Goal: Find specific page/section: Find specific page/section

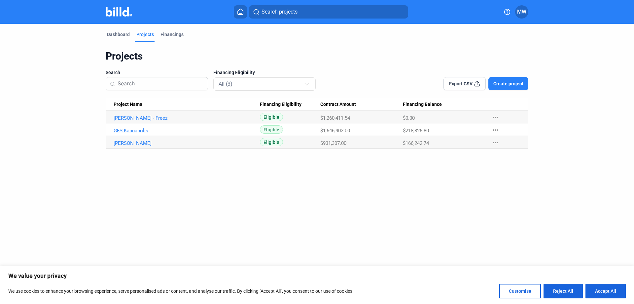
click at [131, 130] on link "GFS Kannapolis" at bounding box center [187, 131] width 146 height 6
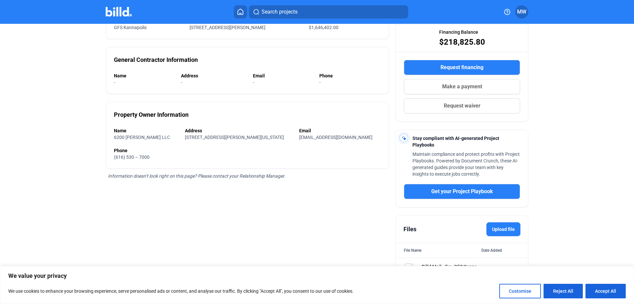
scroll to position [114, 0]
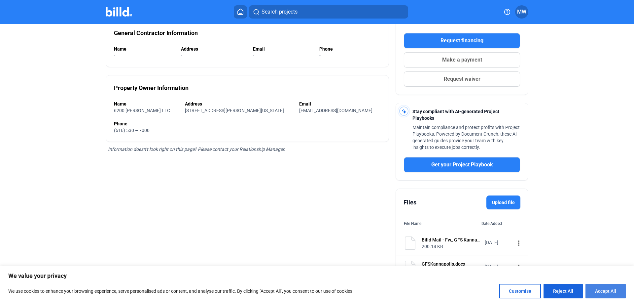
click at [599, 289] on button "Accept All" at bounding box center [606, 291] width 40 height 15
checkbox input "true"
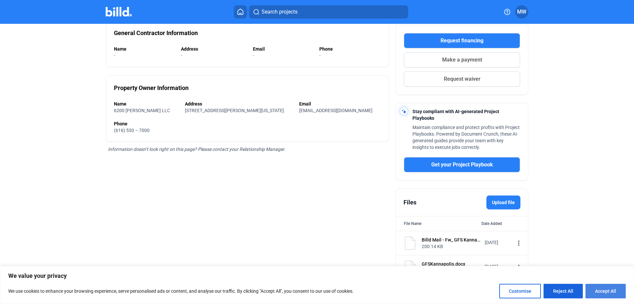
checkbox input "true"
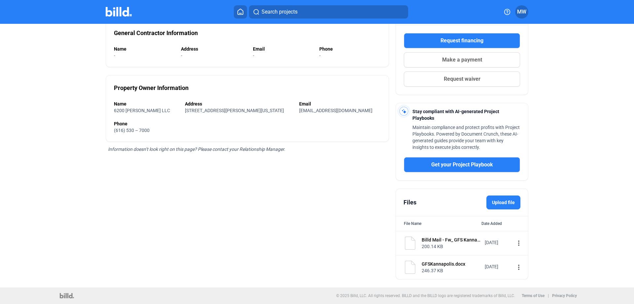
scroll to position [0, 0]
click at [515, 267] on mat-icon "more_vert" at bounding box center [519, 267] width 8 height 8
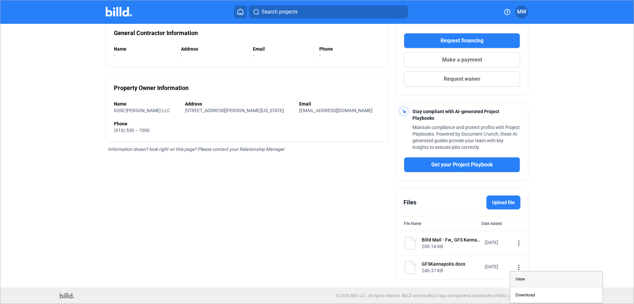
click at [528, 281] on div "View" at bounding box center [557, 279] width 82 height 16
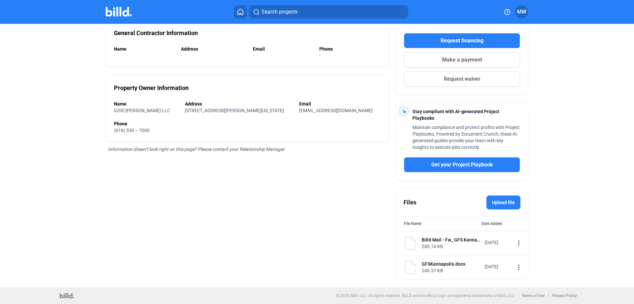
click at [454, 241] on div "Billd Mail - Fw_ GFS Kannapolis Vapor Barrier Project" at bounding box center [451, 239] width 59 height 7
click at [515, 244] on mat-icon "more_vert" at bounding box center [519, 243] width 8 height 8
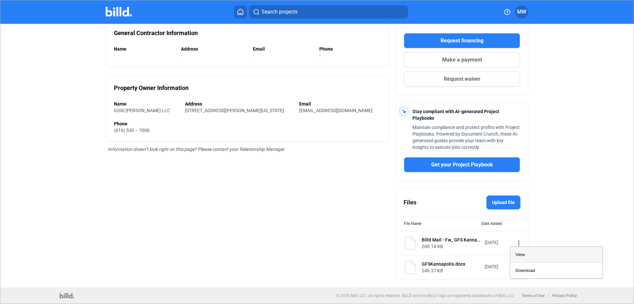
click at [521, 254] on span "View" at bounding box center [521, 254] width 10 height 5
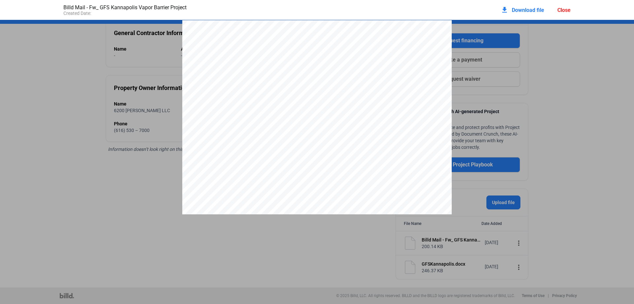
click at [561, 12] on div "Close" at bounding box center [564, 10] width 13 height 6
